Goal: Information Seeking & Learning: Learn about a topic

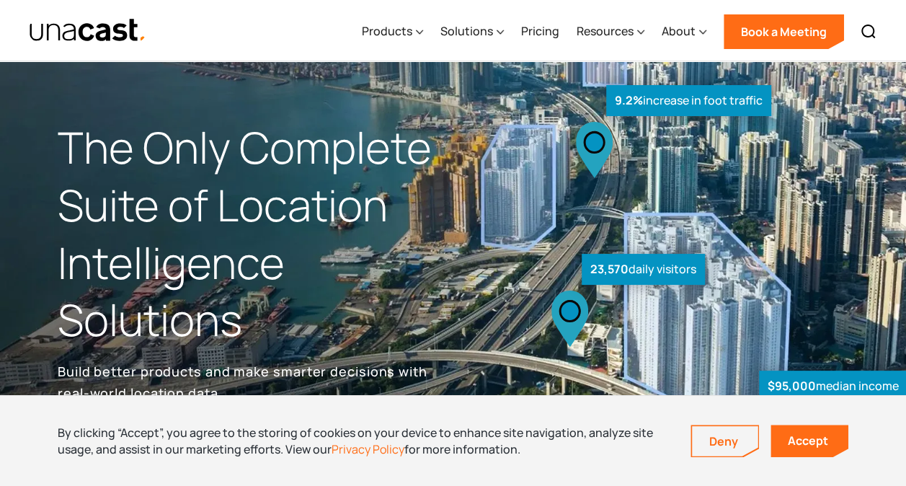
click at [794, 12] on div "Products Location Intelligence Global Location Data Foot Traffic Data Location …" at bounding box center [618, 30] width 531 height 61
click at [693, 32] on div "About" at bounding box center [678, 30] width 34 height 17
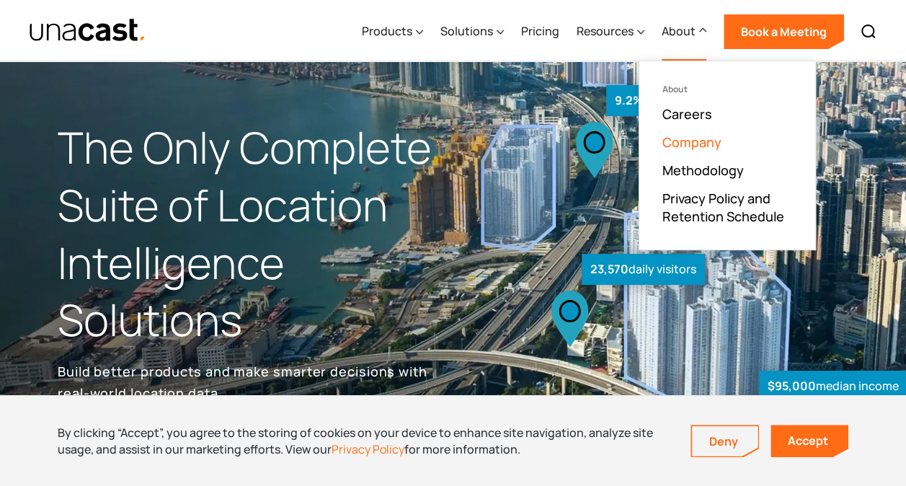
click at [684, 133] on link "Company" at bounding box center [691, 141] width 59 height 17
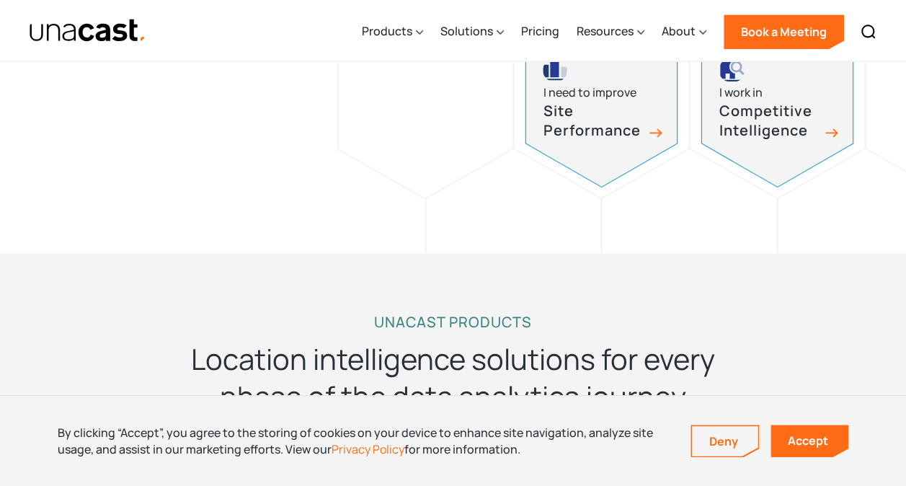
scroll to position [993, 0]
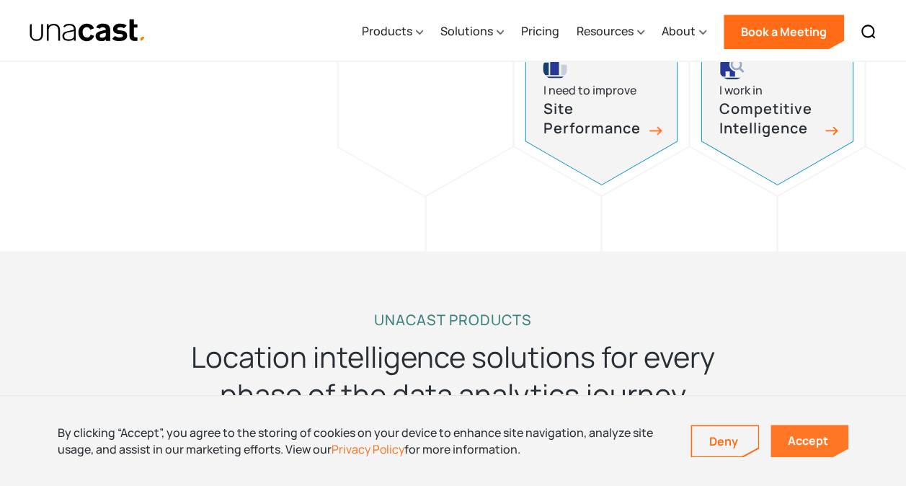
click at [816, 448] on link "Accept" at bounding box center [809, 440] width 78 height 32
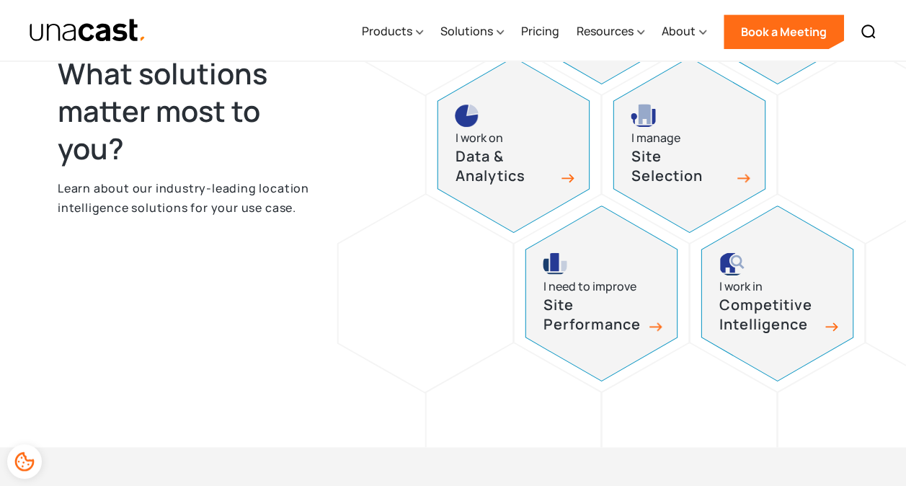
scroll to position [765, 0]
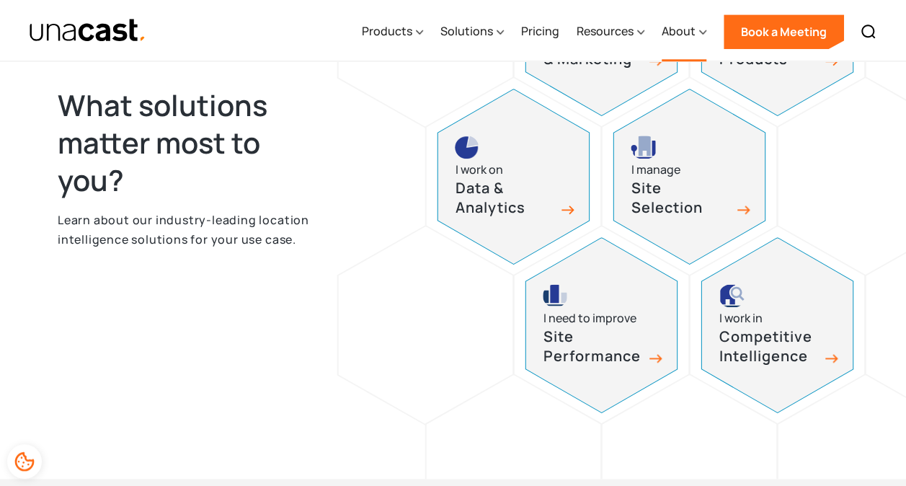
click at [695, 32] on div "About" at bounding box center [678, 30] width 34 height 17
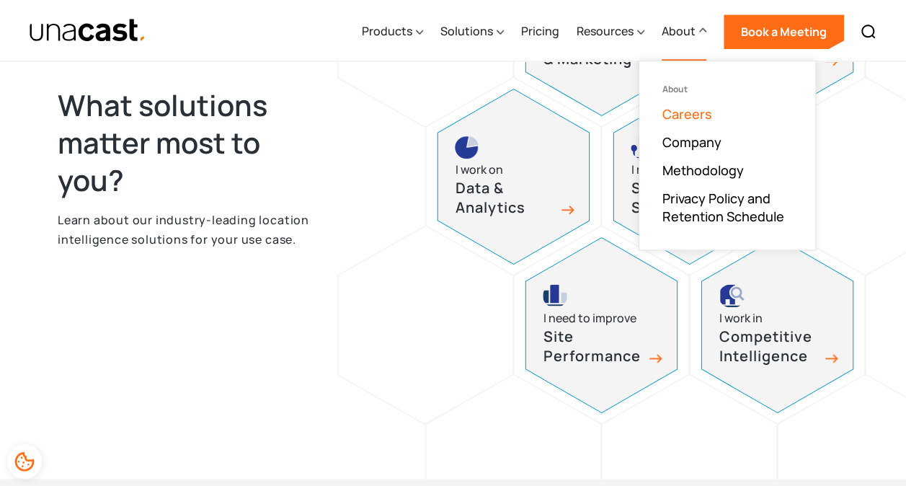
click at [693, 113] on link "Careers" at bounding box center [687, 113] width 50 height 17
